Goal: Find specific page/section: Find specific page/section

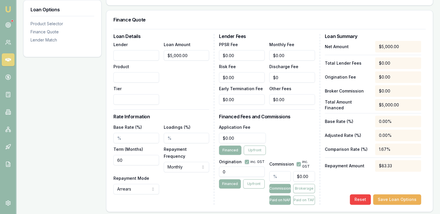
drag, startPoint x: 0, startPoint y: 0, endPoint x: 347, endPoint y: 119, distance: 367.1
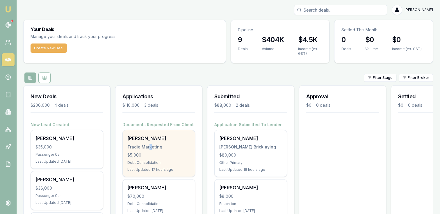
click at [148, 147] on div "Tradie Marketing" at bounding box center [158, 147] width 63 height 6
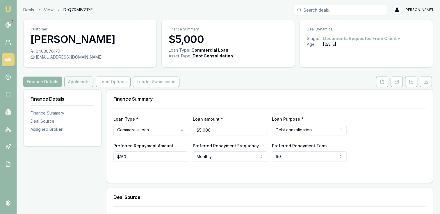
click at [86, 82] on button "Applicants" at bounding box center [78, 82] width 29 height 10
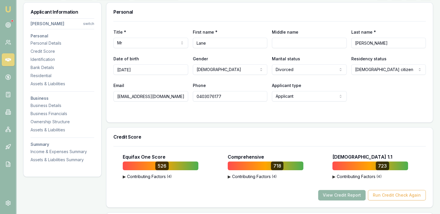
scroll to position [145, 0]
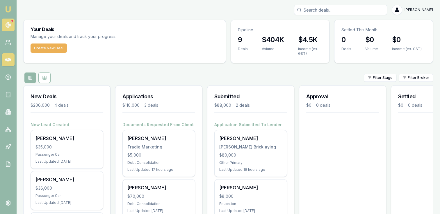
click at [8, 24] on circle at bounding box center [8, 25] width 3 height 3
